Goal: Find specific page/section: Find specific page/section

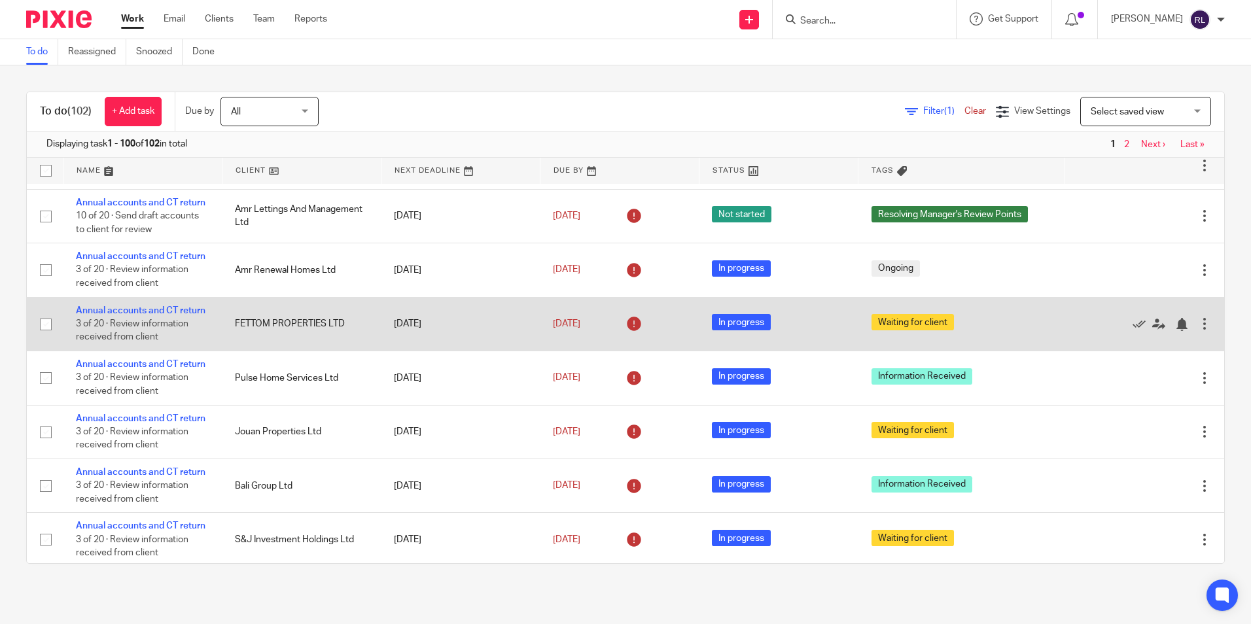
scroll to position [720, 0]
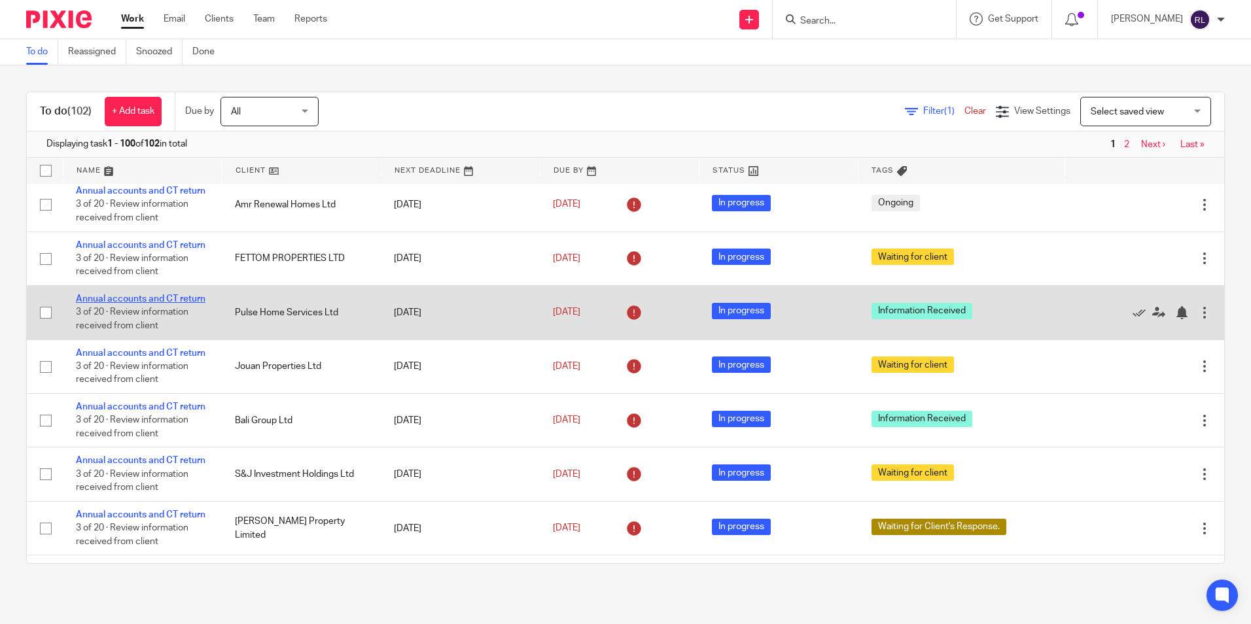
click at [131, 304] on link "Annual accounts and CT return" at bounding box center [141, 299] width 130 height 9
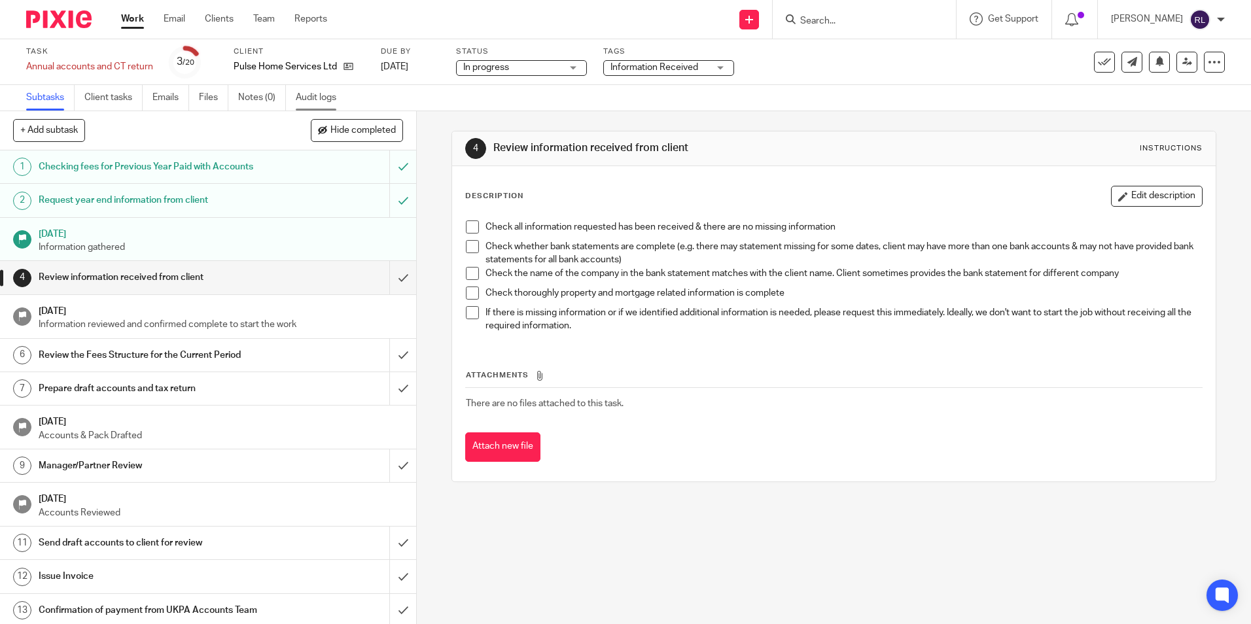
click at [328, 94] on link "Audit logs" at bounding box center [321, 98] width 50 height 26
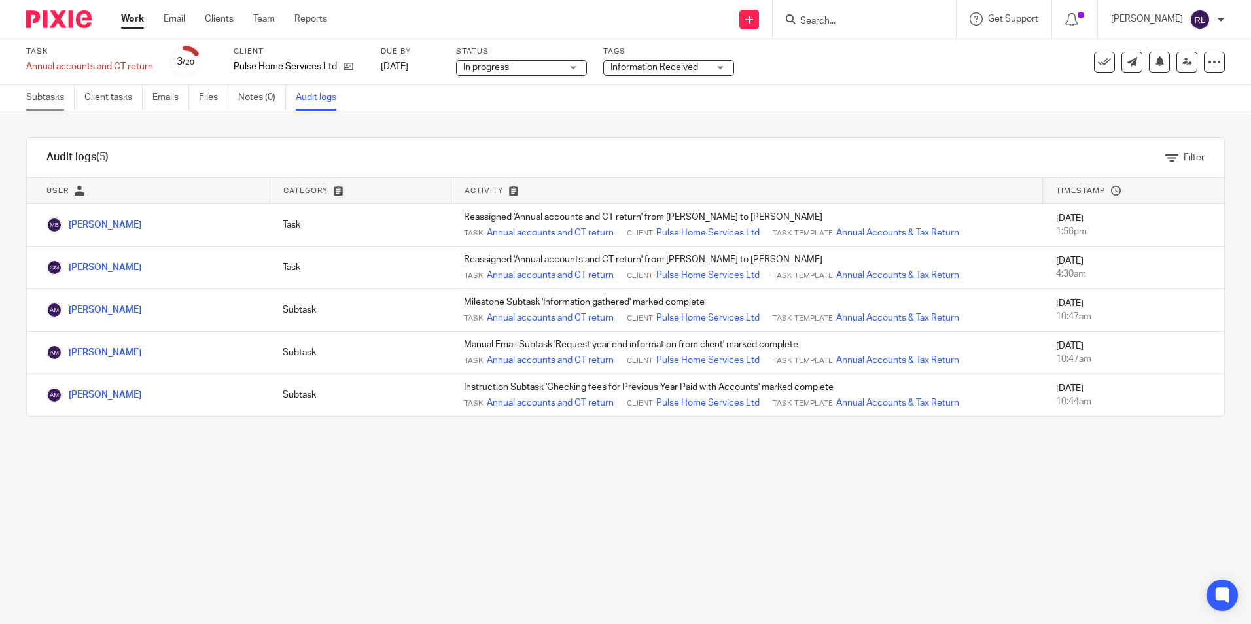
click at [46, 94] on link "Subtasks" at bounding box center [50, 98] width 48 height 26
